Goal: Information Seeking & Learning: Learn about a topic

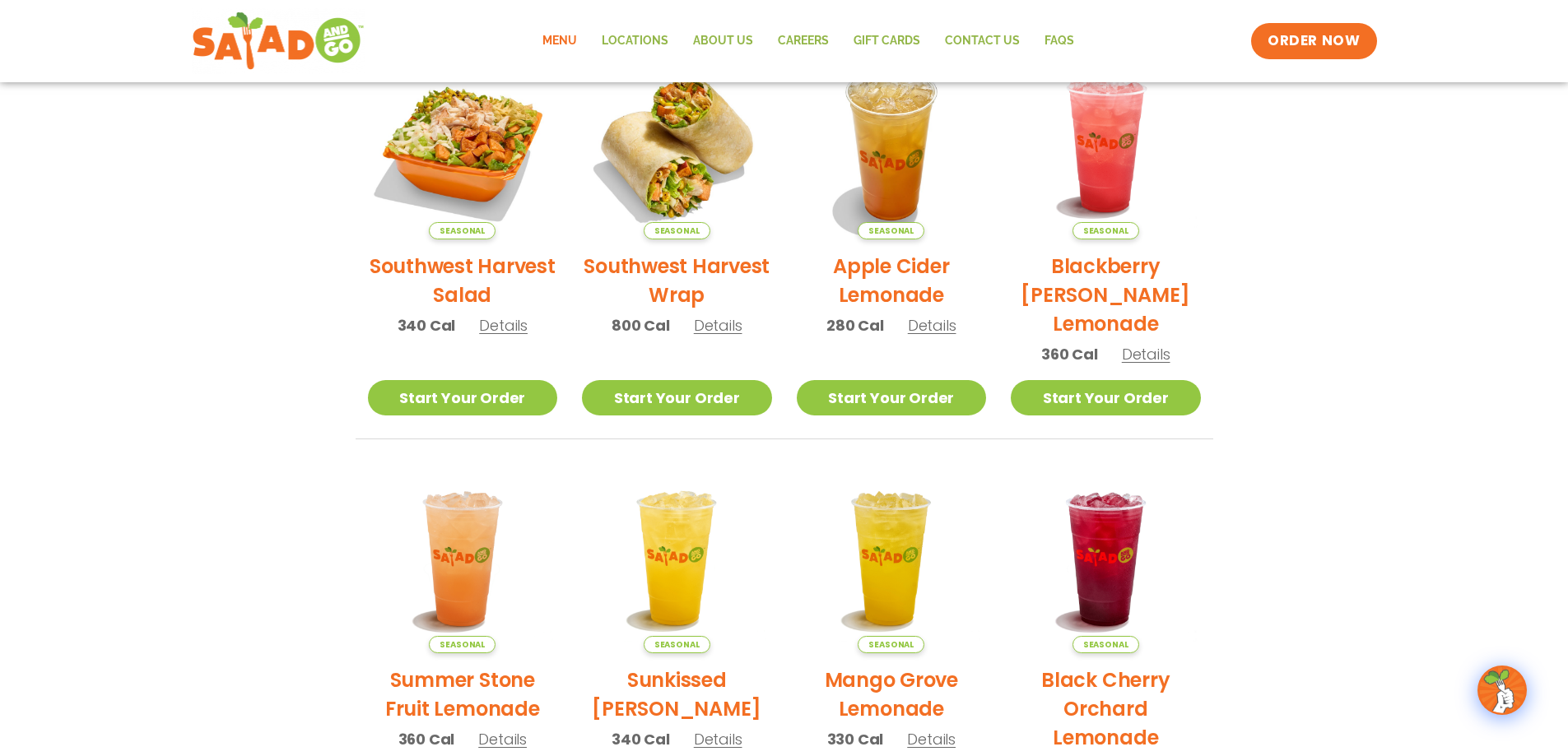
scroll to position [412, 0]
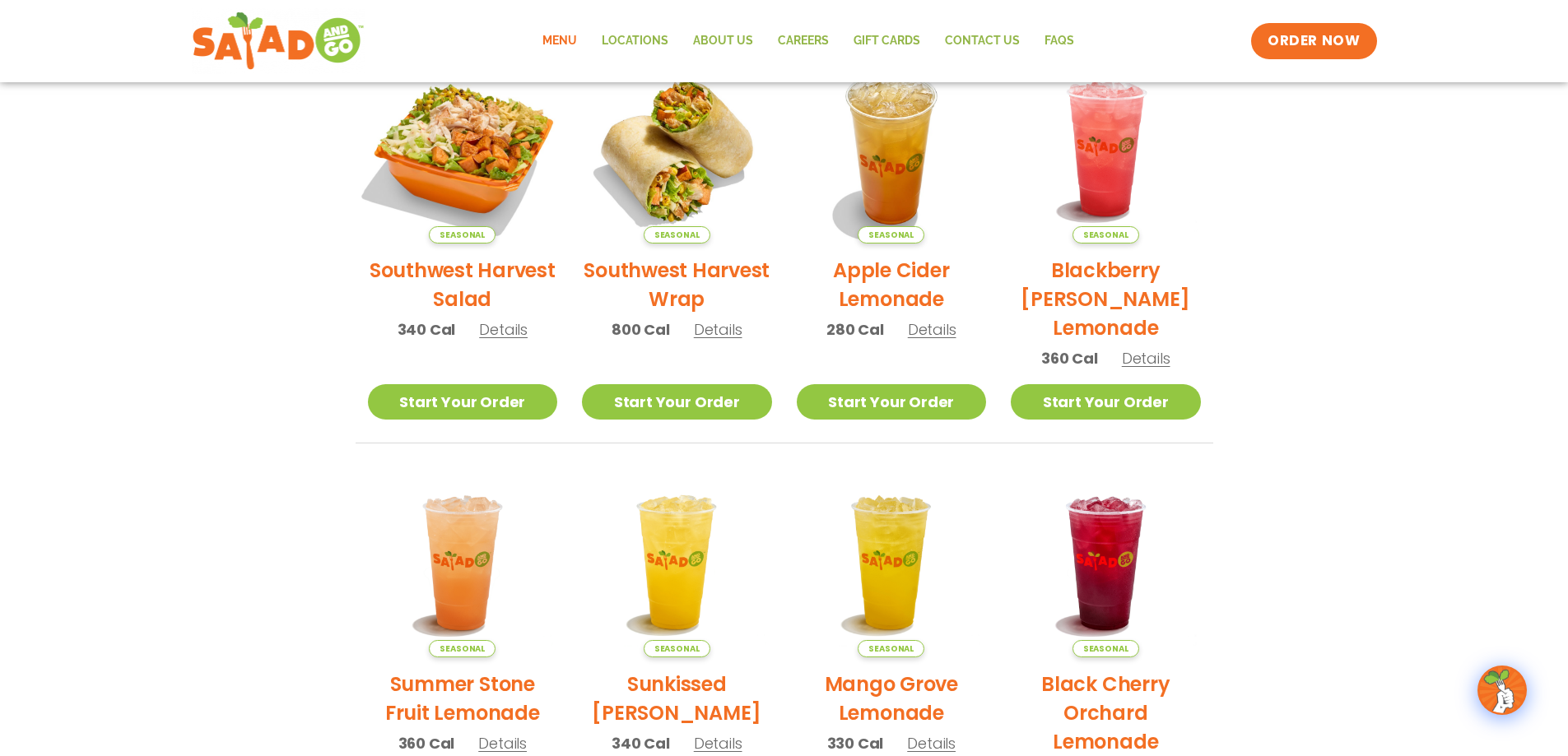
click at [466, 221] on img at bounding box center [463, 148] width 223 height 223
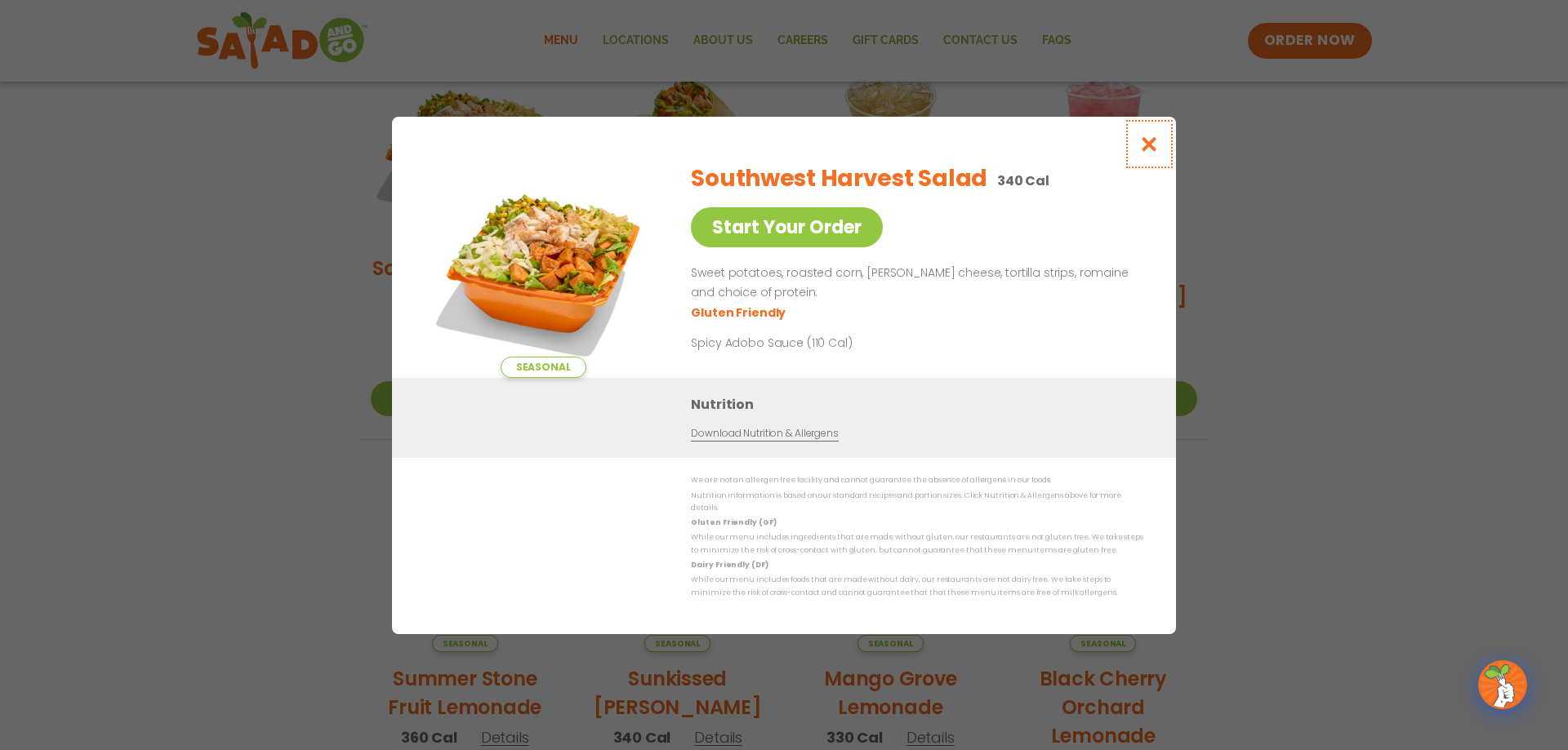
click at [1153, 153] on icon "Close modal" at bounding box center [1149, 144] width 21 height 17
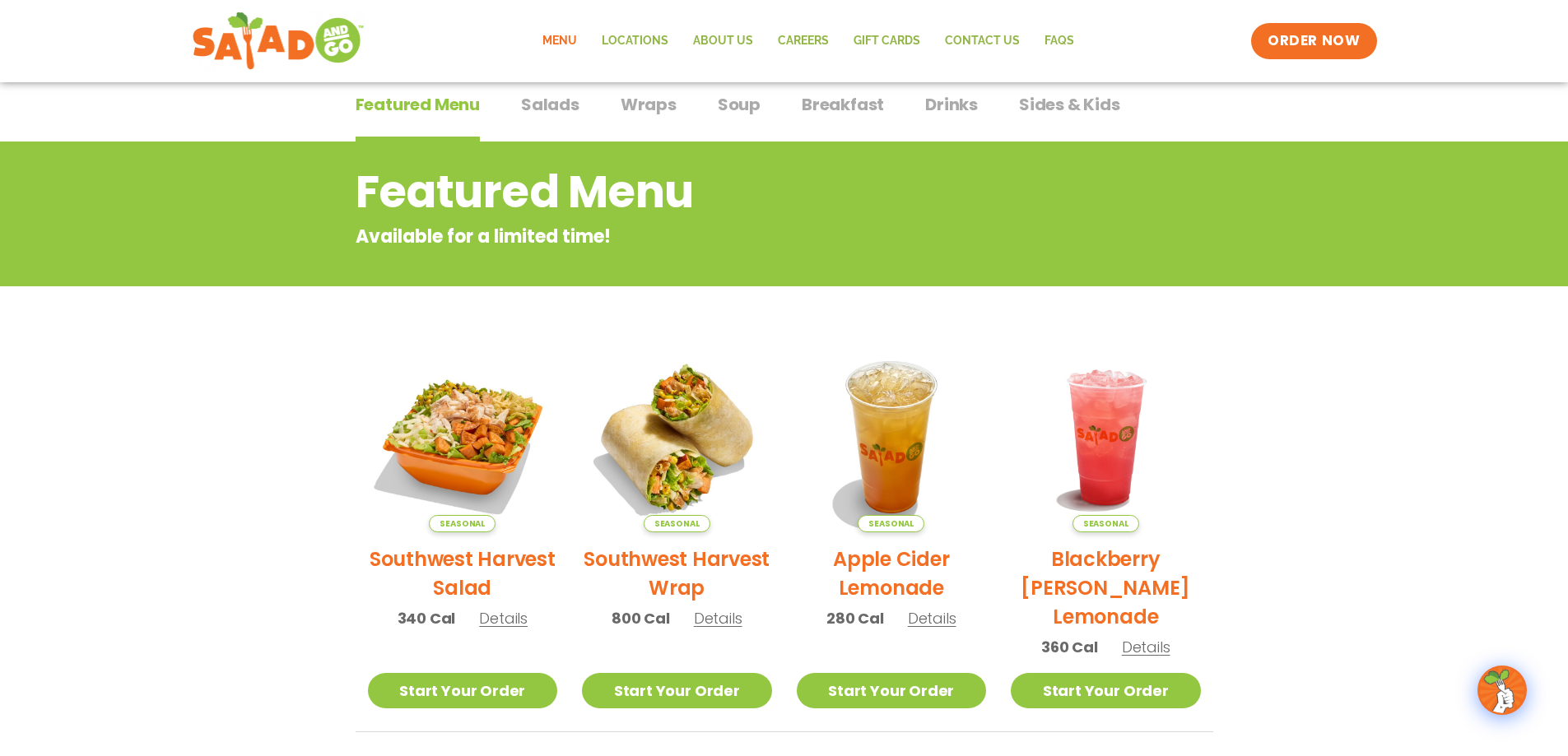
scroll to position [0, 0]
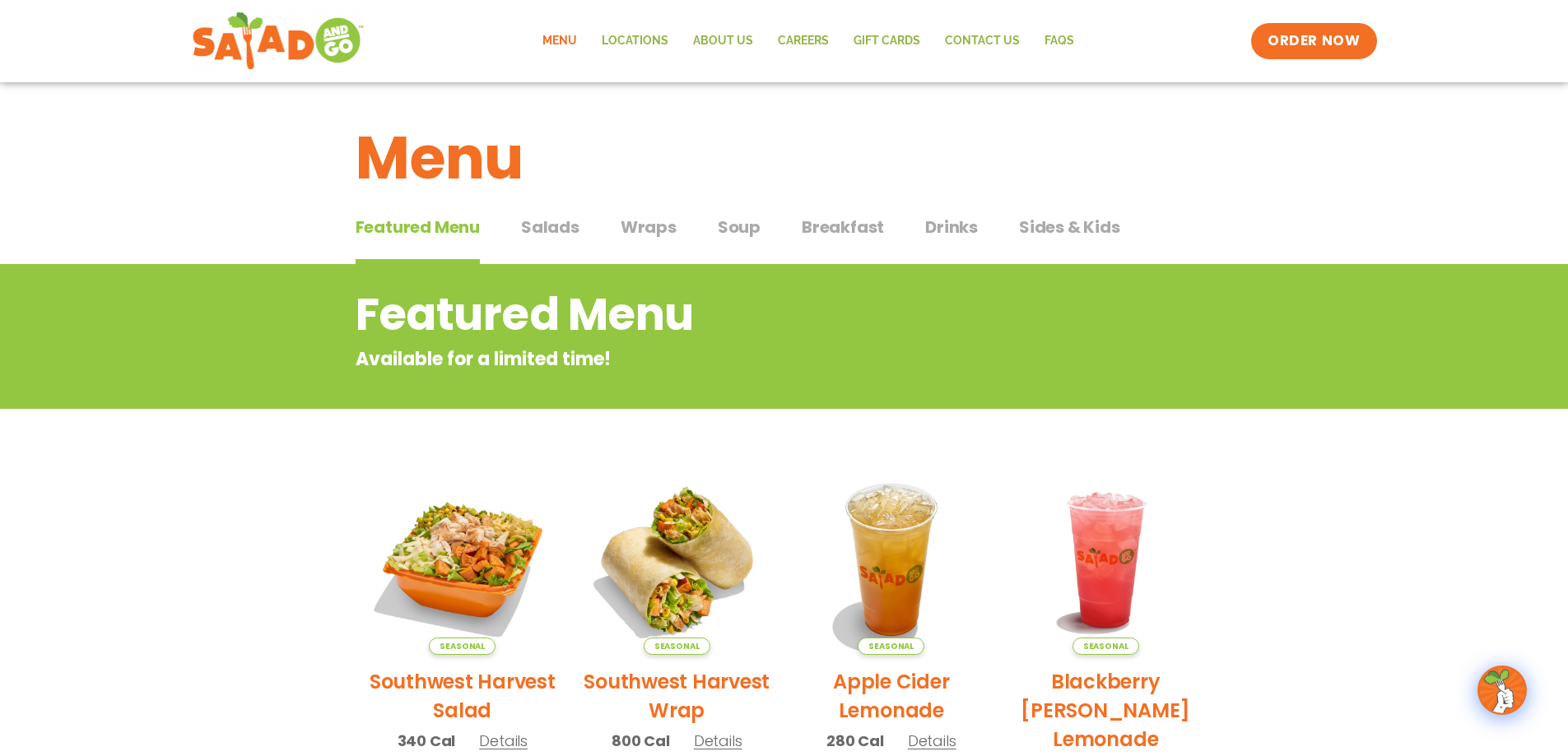
click at [559, 228] on span "Salads" at bounding box center [550, 228] width 58 height 25
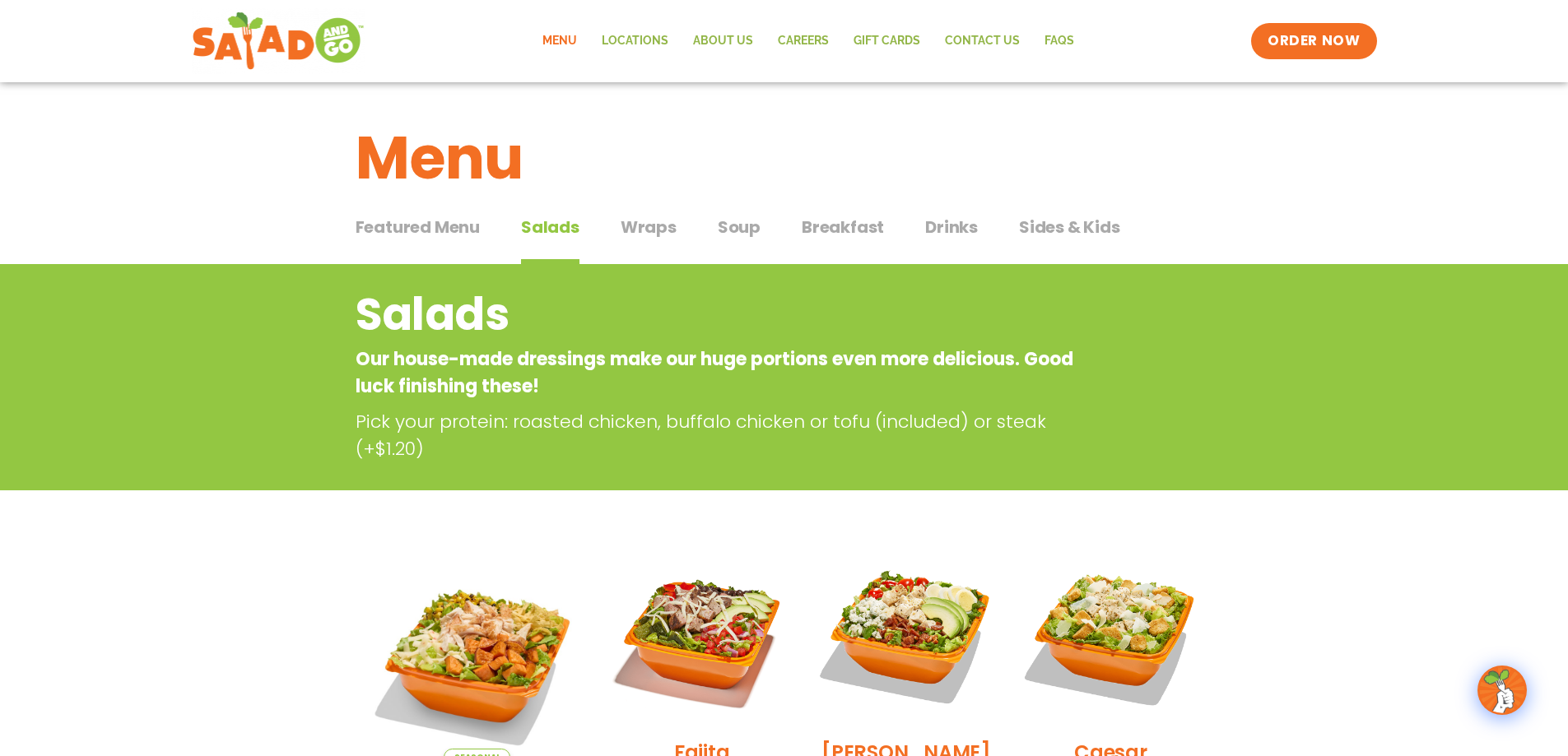
click at [444, 227] on span "Featured Menu" at bounding box center [417, 228] width 124 height 25
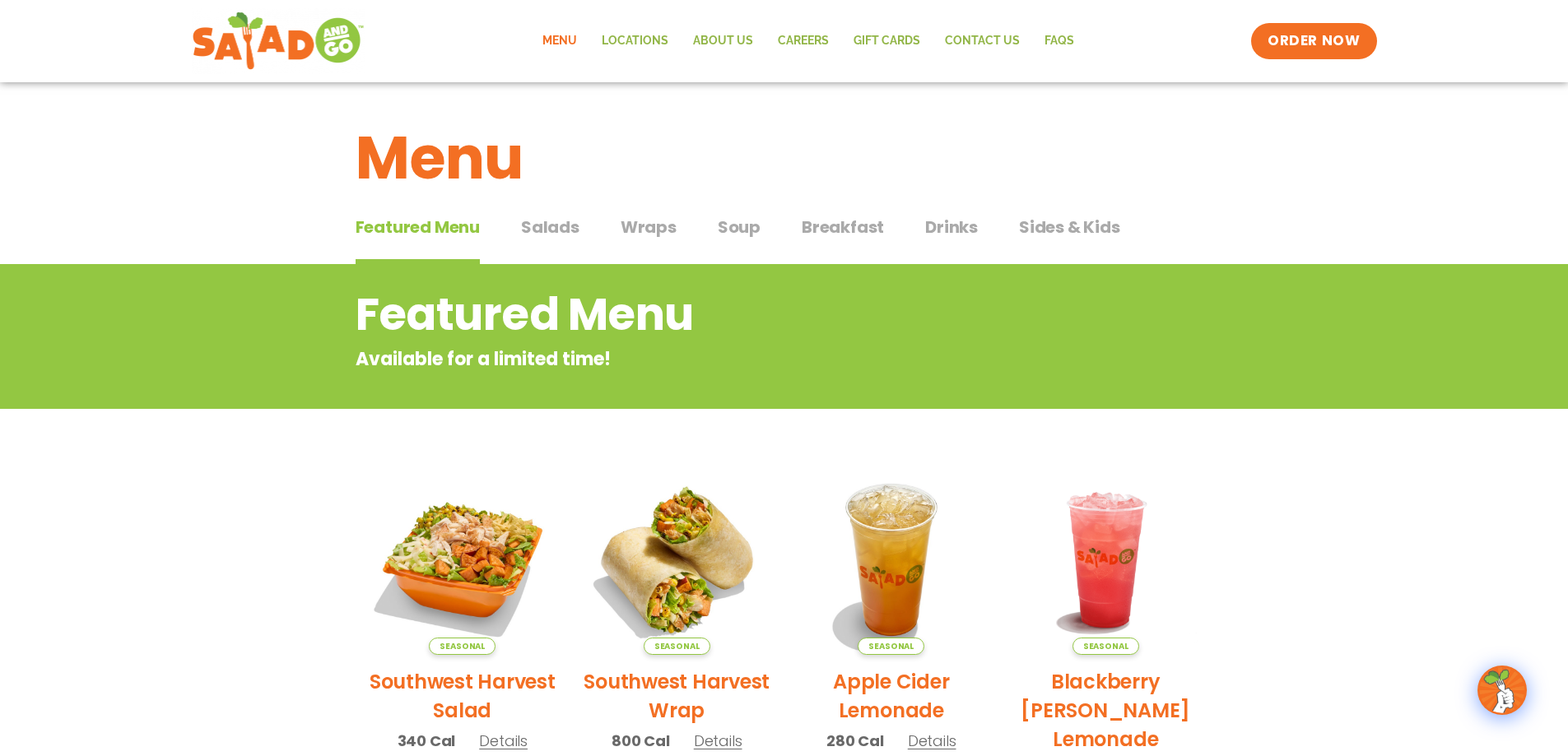
click at [583, 229] on div "Featured Menu Featured Menu Salads Salads Wraps Wraps Soup Soup Breakfast Break…" at bounding box center [784, 237] width 858 height 56
click at [554, 225] on span "Salads" at bounding box center [550, 228] width 58 height 25
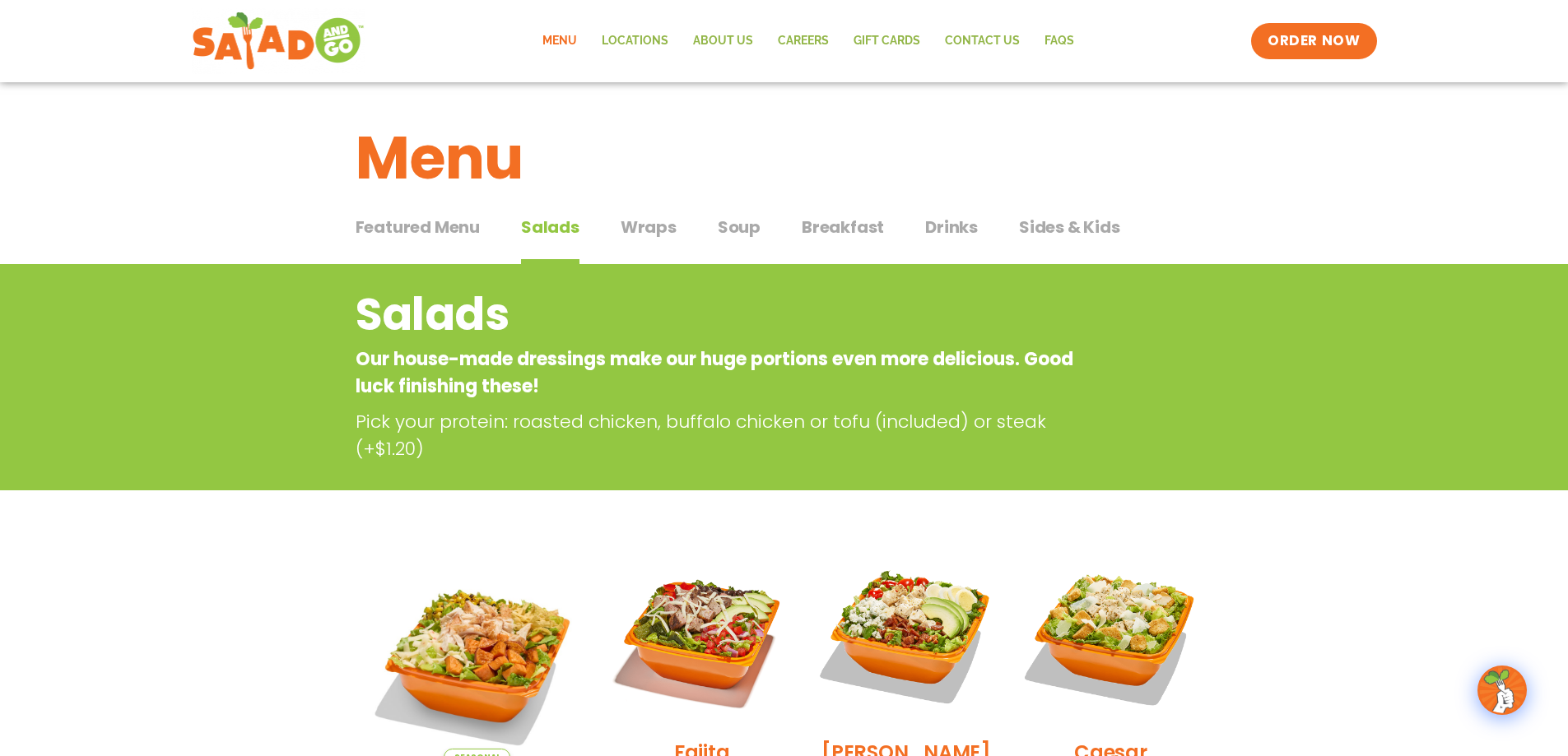
click at [463, 222] on span "Featured Menu" at bounding box center [417, 228] width 124 height 25
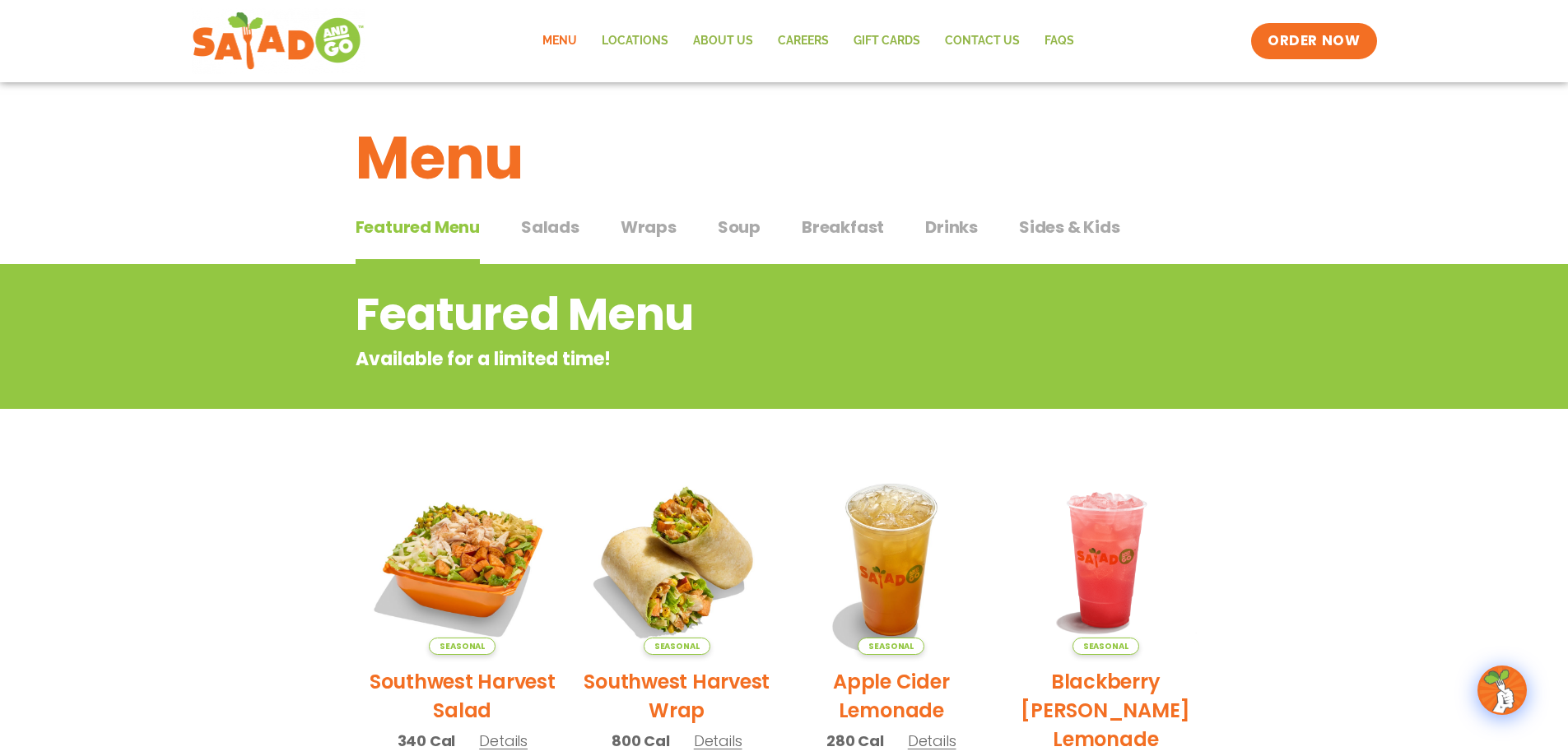
click at [519, 223] on div "Featured Menu Featured Menu Salads Salads Wraps Wraps Soup Soup Breakfast Break…" at bounding box center [784, 237] width 858 height 56
click at [528, 223] on span "Salads" at bounding box center [550, 228] width 58 height 25
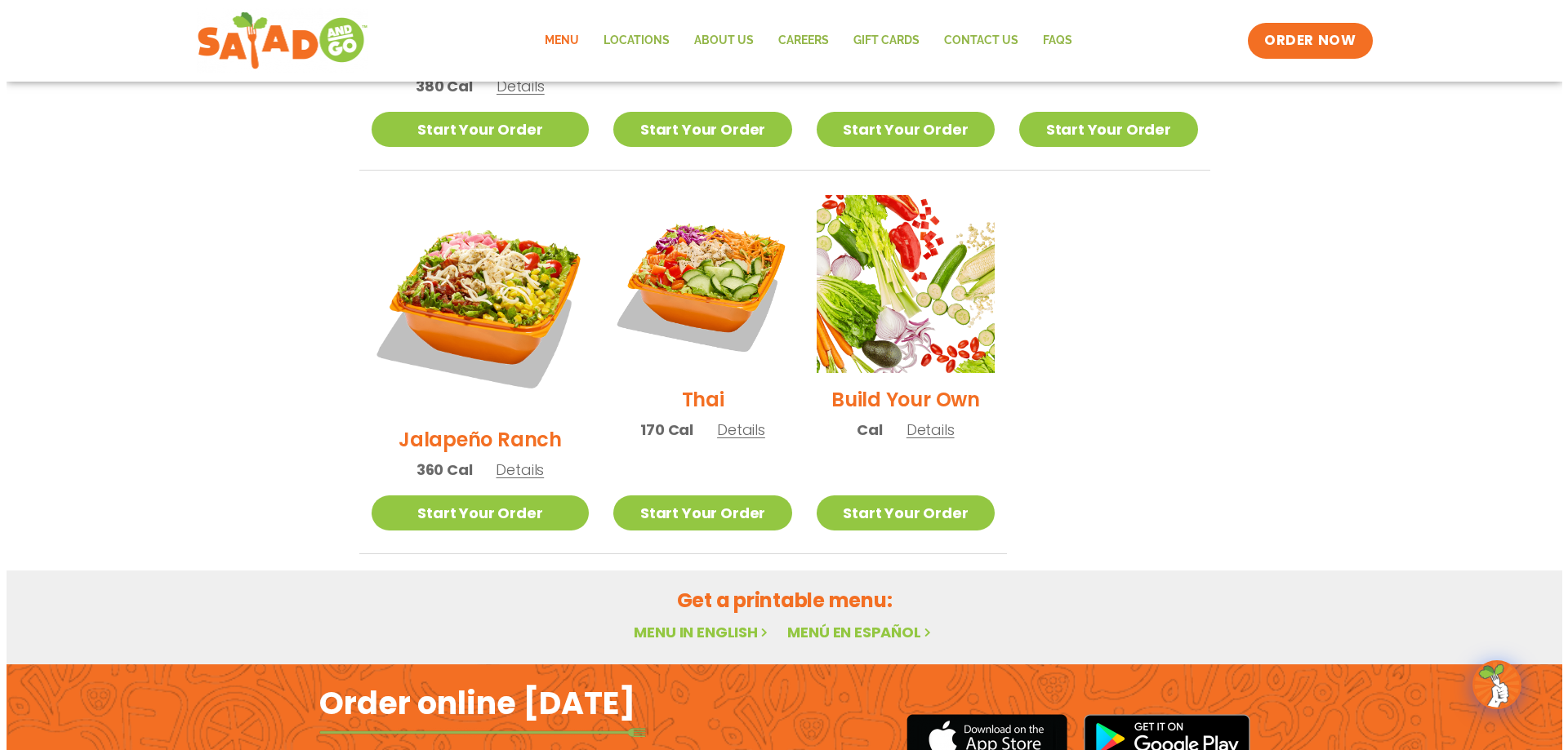
scroll to position [898, 0]
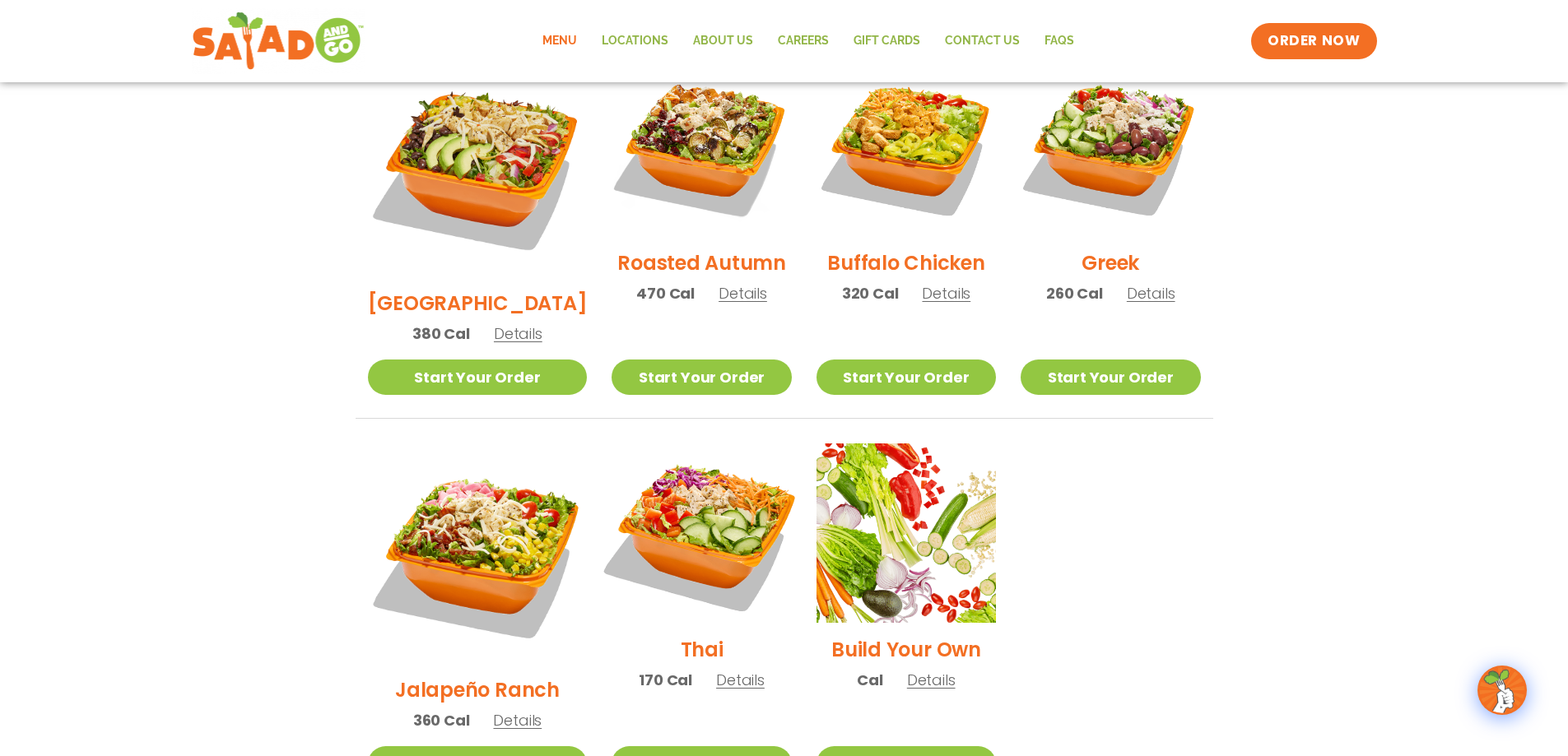
click at [673, 485] on img at bounding box center [701, 533] width 211 height 211
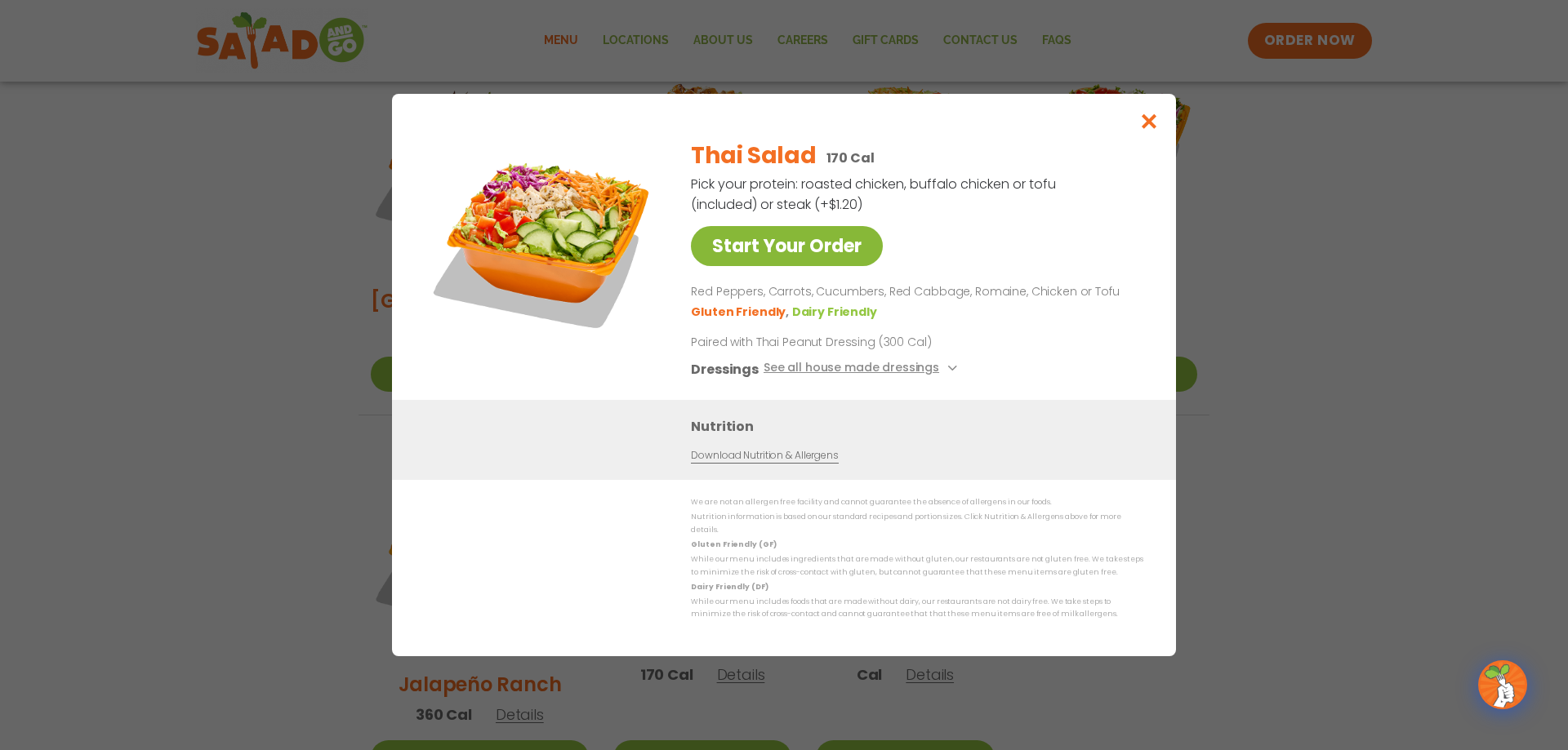
click at [789, 255] on link "Start Your Order" at bounding box center [787, 246] width 192 height 40
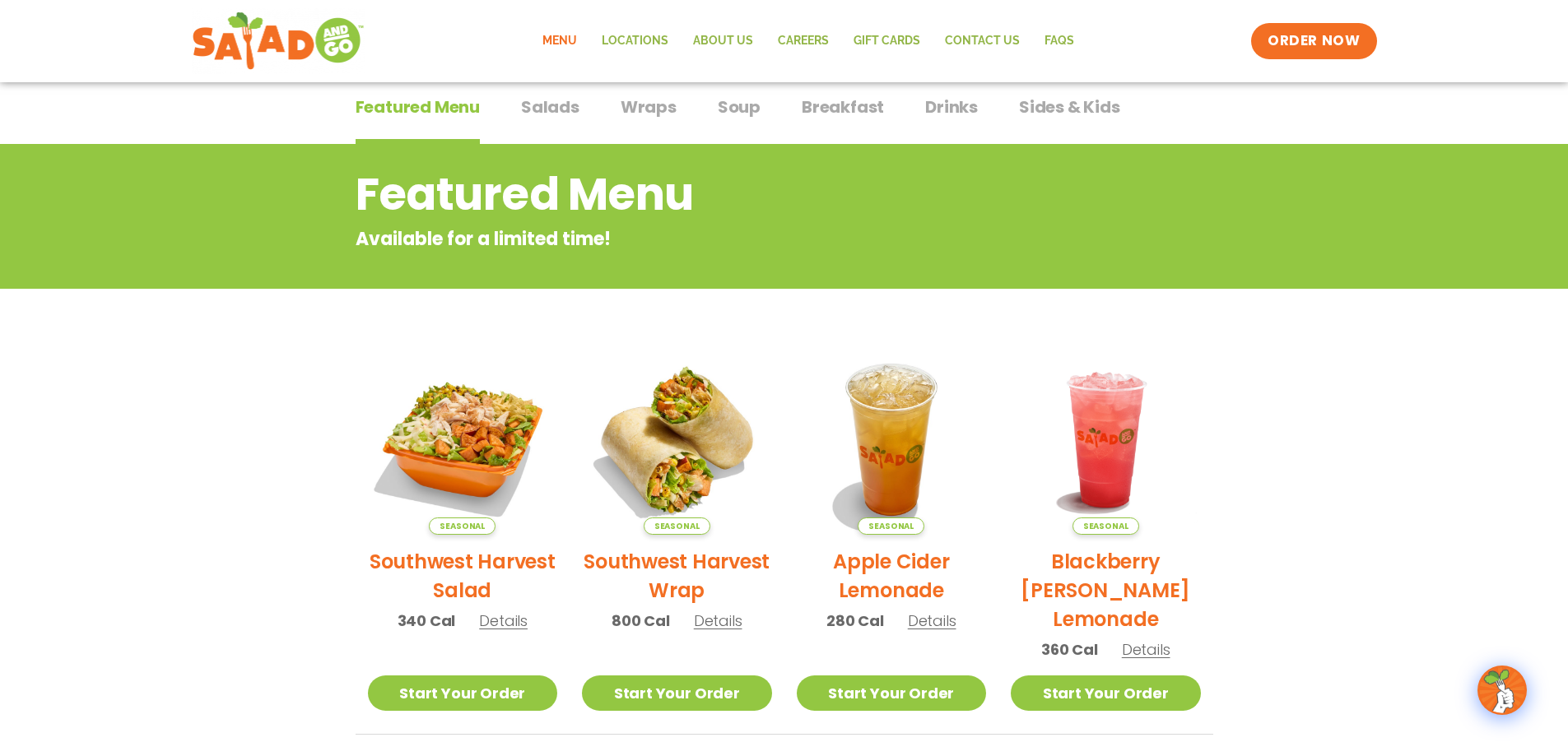
scroll to position [53, 0]
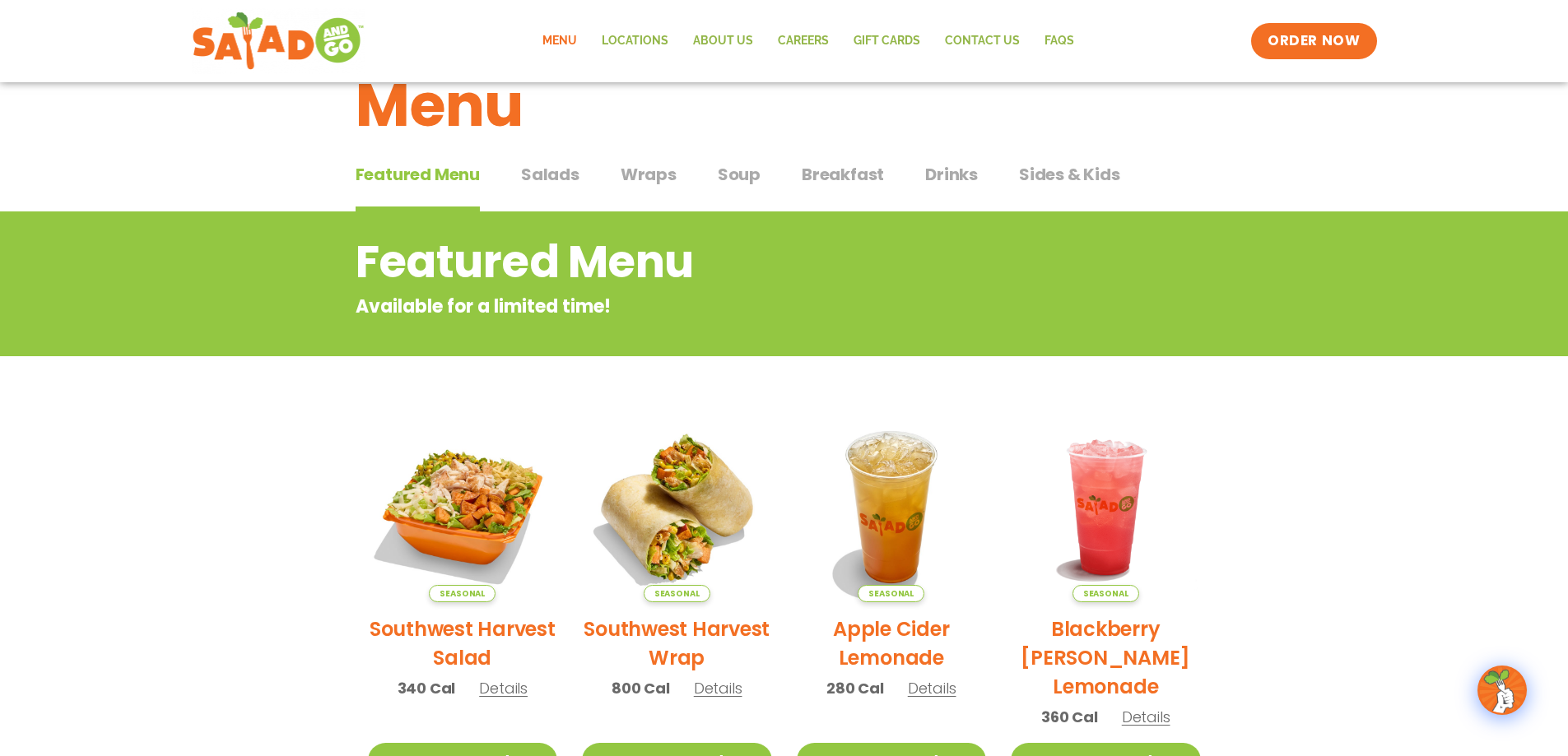
click at [718, 177] on span "Soup" at bounding box center [739, 174] width 43 height 25
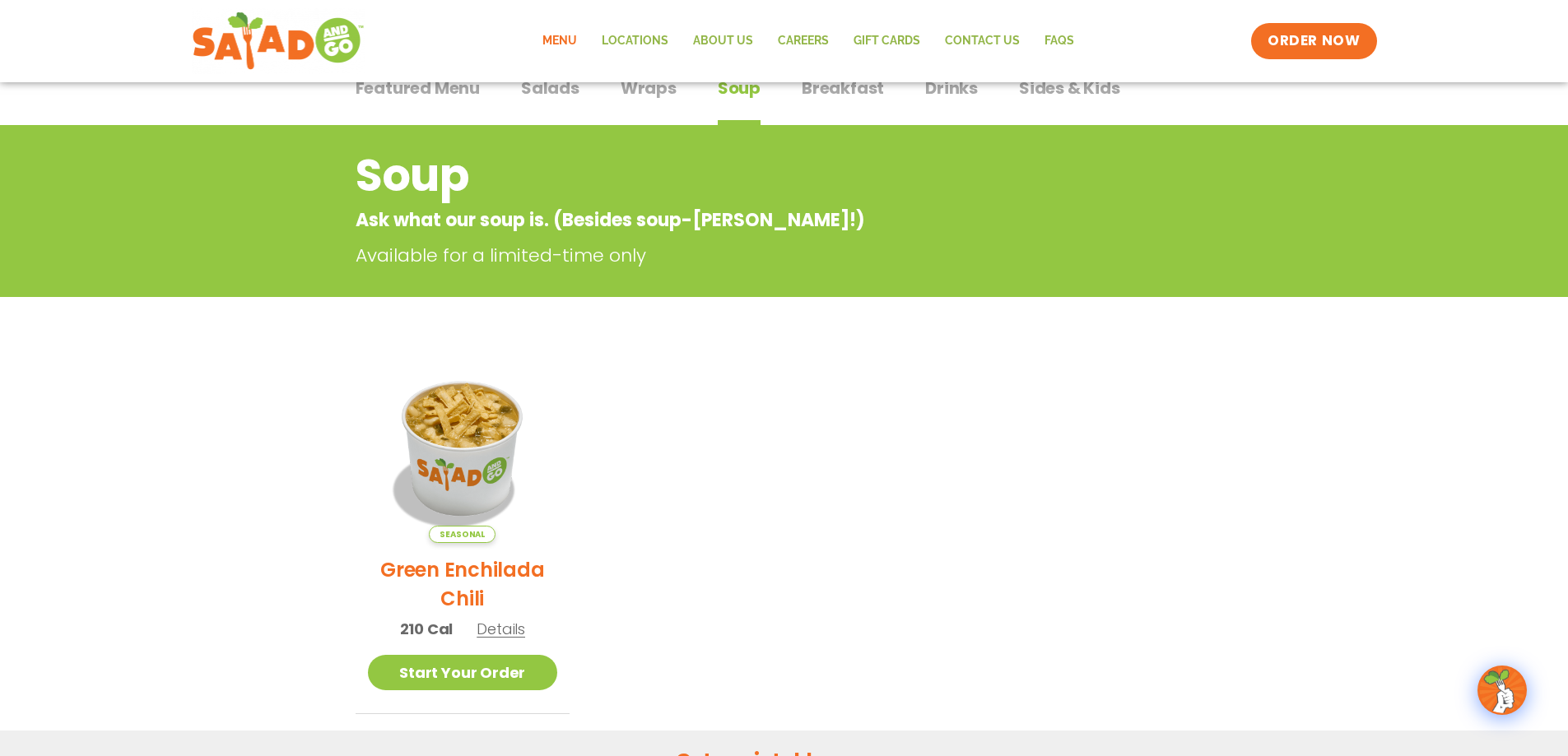
scroll to position [135, 0]
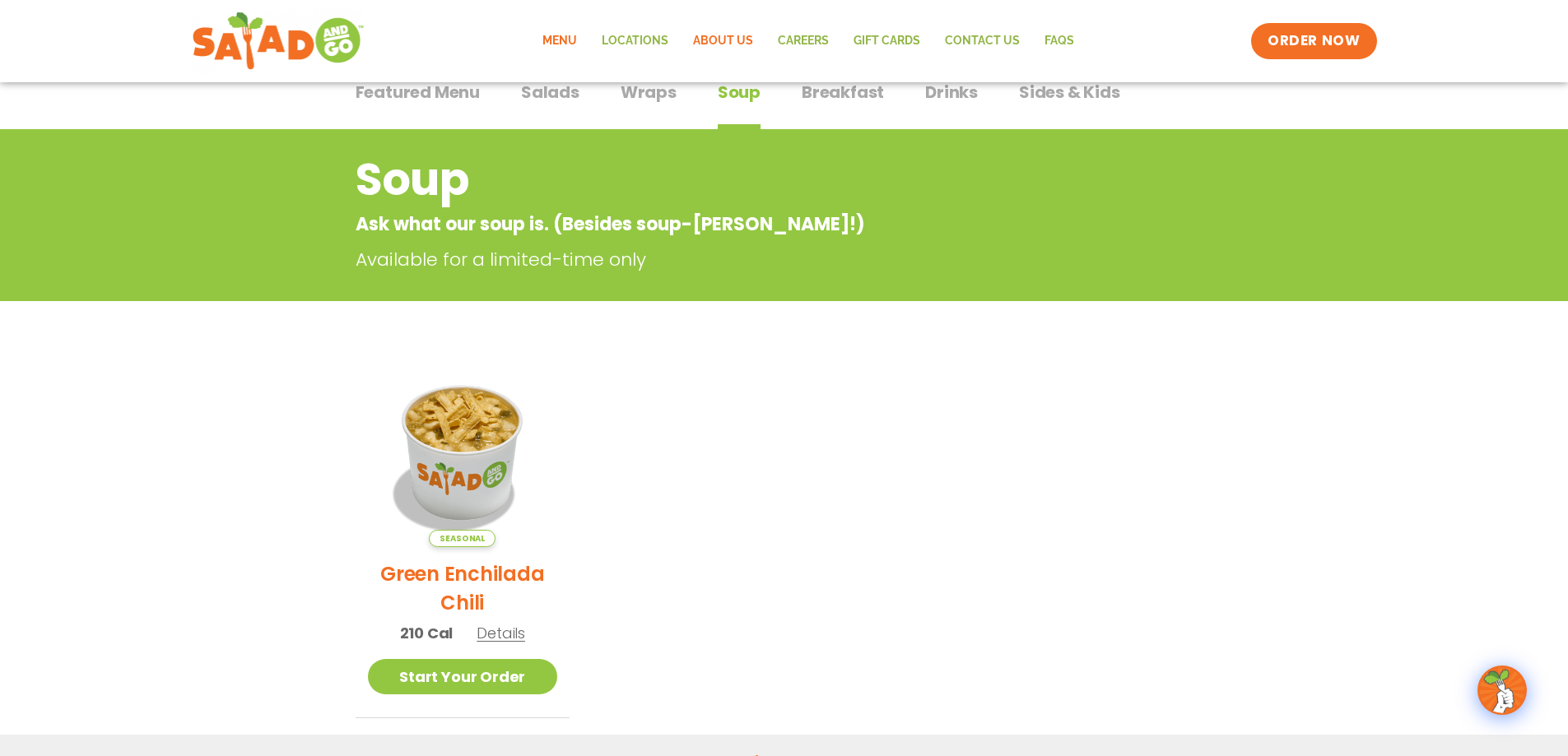
click at [688, 41] on link "About Us" at bounding box center [723, 41] width 85 height 38
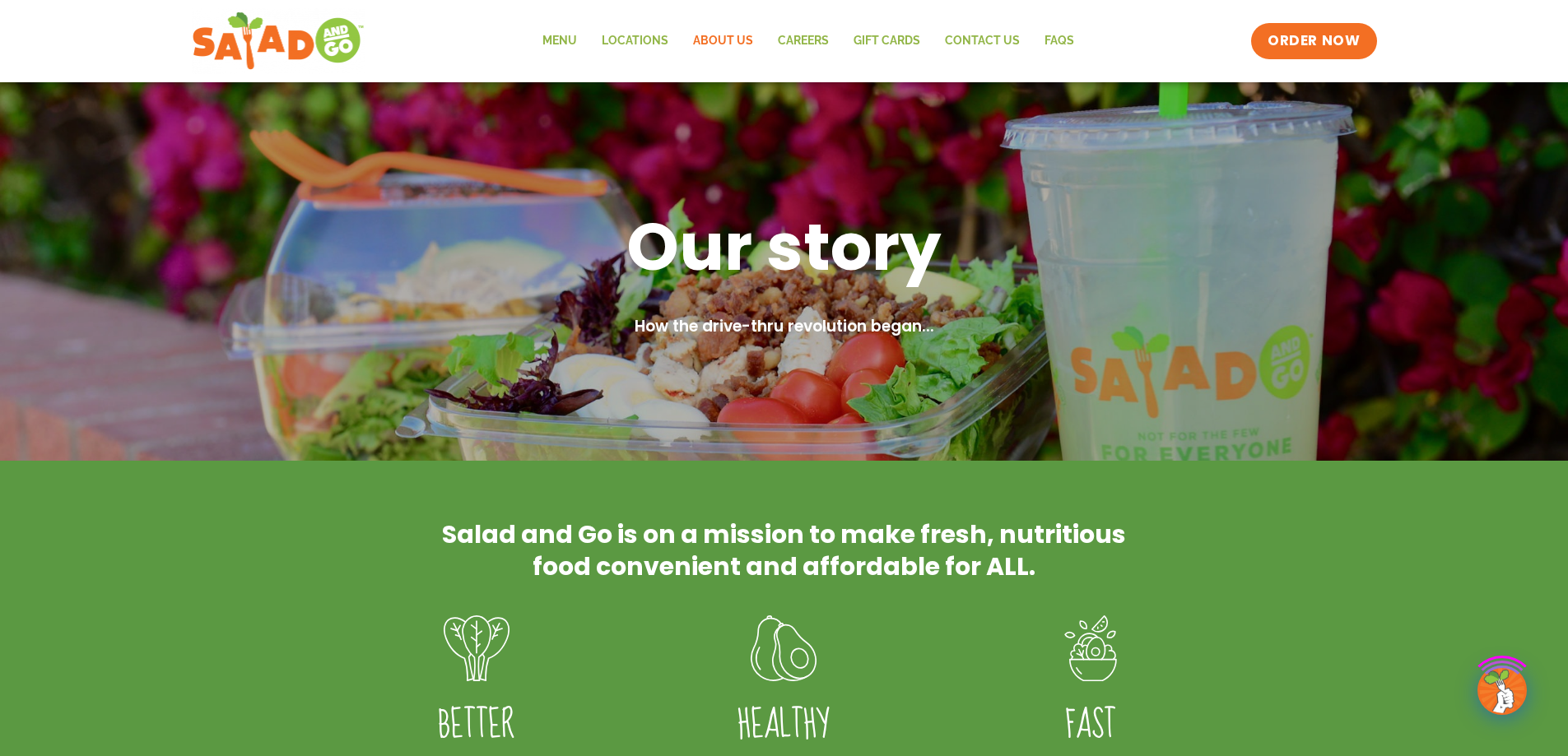
click at [750, 33] on link "About Us" at bounding box center [723, 41] width 85 height 38
click at [626, 48] on link "Locations" at bounding box center [635, 41] width 92 height 38
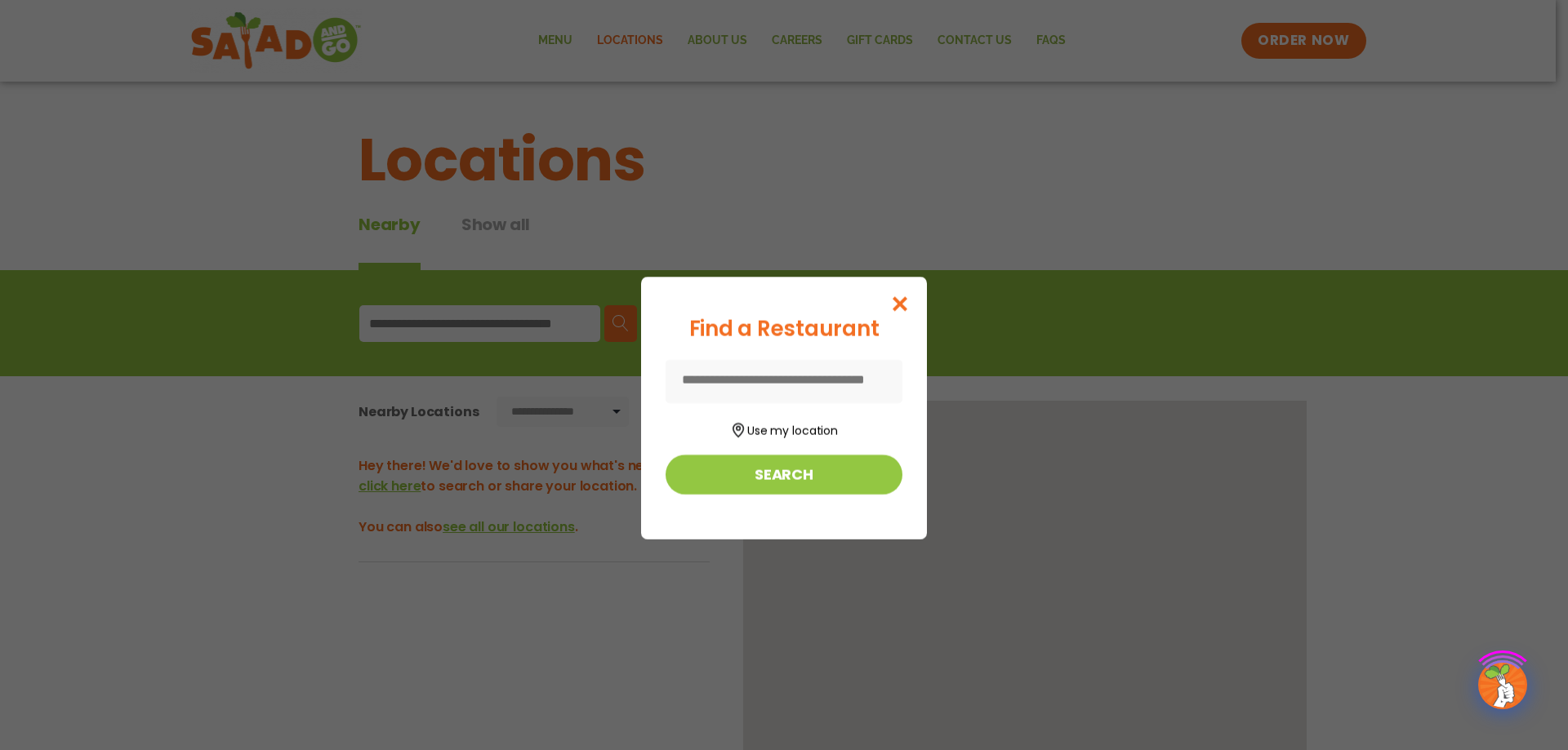
click at [569, 49] on div "Find a Restaurant Use my location Search" at bounding box center [784, 375] width 1568 height 750
